Goal: Information Seeking & Learning: Learn about a topic

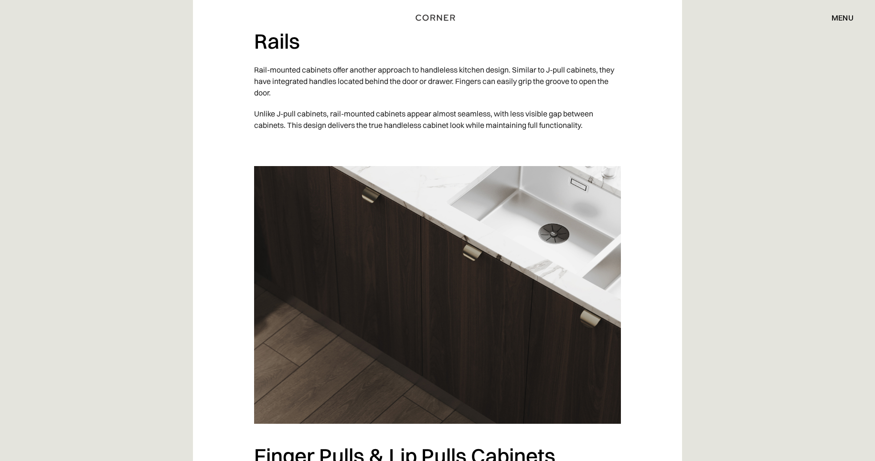
scroll to position [1513, 0]
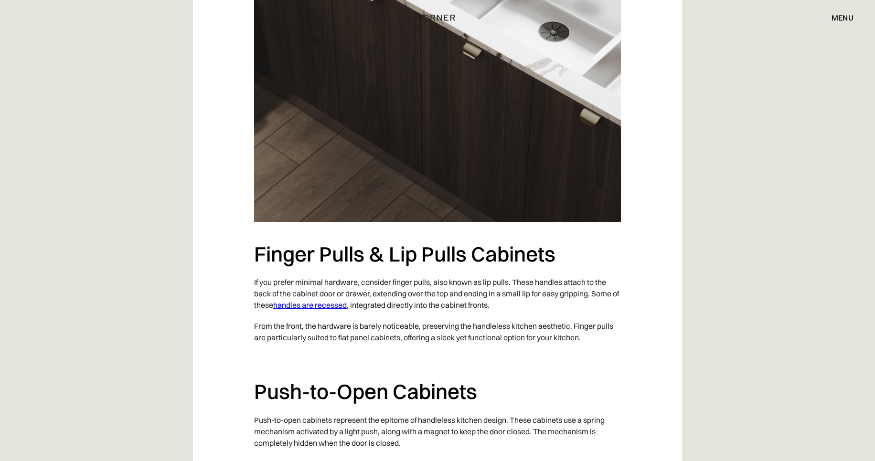
click at [338, 305] on link "handles are recessed" at bounding box center [310, 305] width 74 height 10
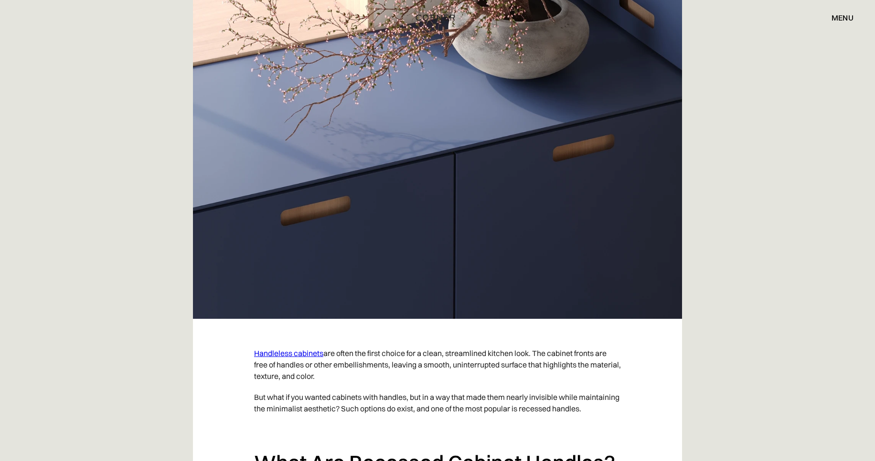
scroll to position [252, 0]
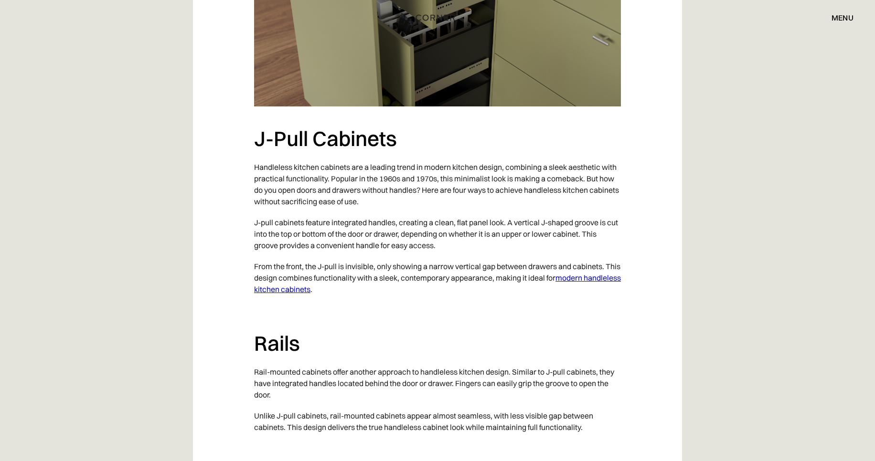
scroll to position [958, 0]
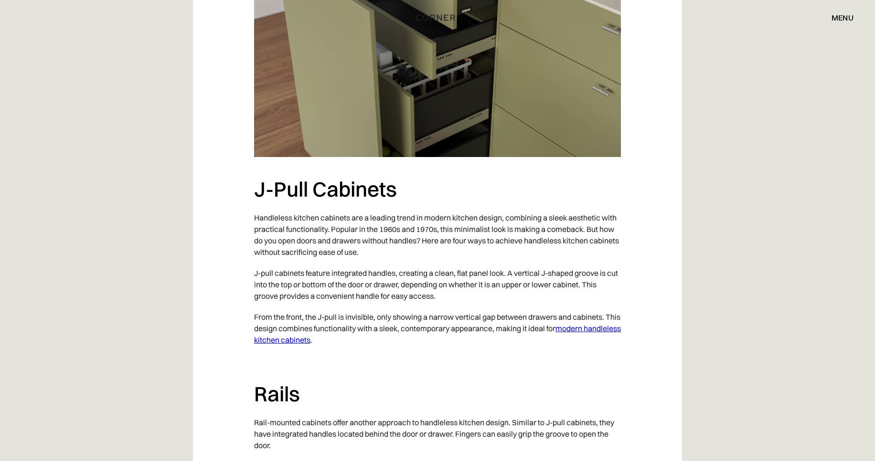
click at [339, 339] on link "modern handleless kitchen cabinets" at bounding box center [437, 334] width 367 height 21
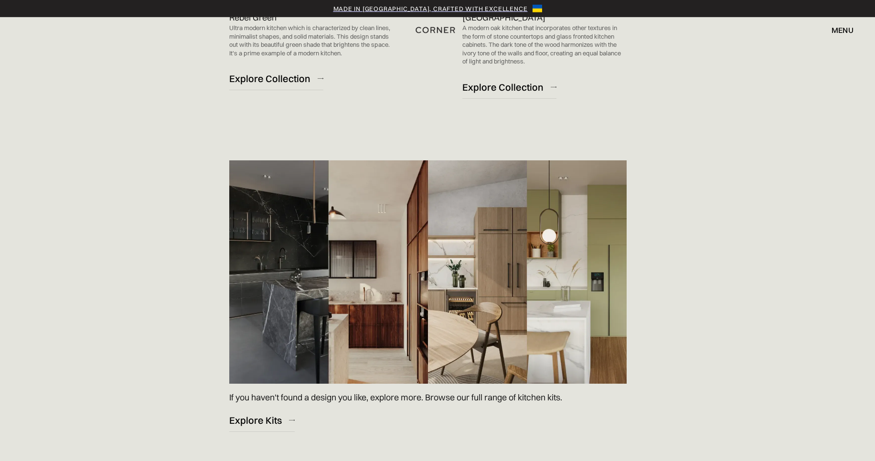
scroll to position [1261, 0]
